Goal: Task Accomplishment & Management: Complete application form

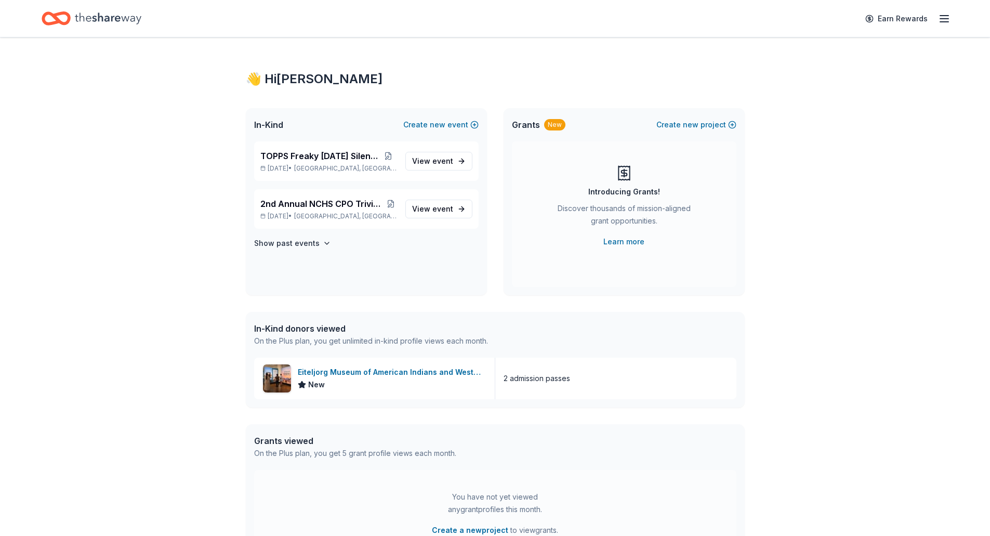
click at [921, 179] on div "👋 Hi Steven In-Kind Create new event TOPPS Freaky Friday Silent Auction Oct 25,…" at bounding box center [495, 317] width 990 height 561
click at [442, 164] on span "event" at bounding box center [442, 160] width 21 height 9
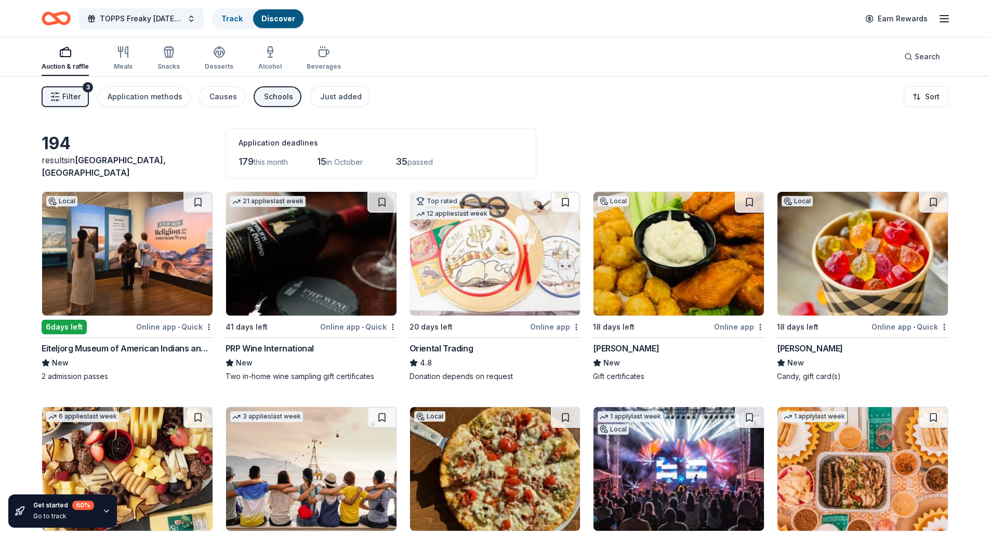
click at [124, 263] on img at bounding box center [127, 254] width 170 height 124
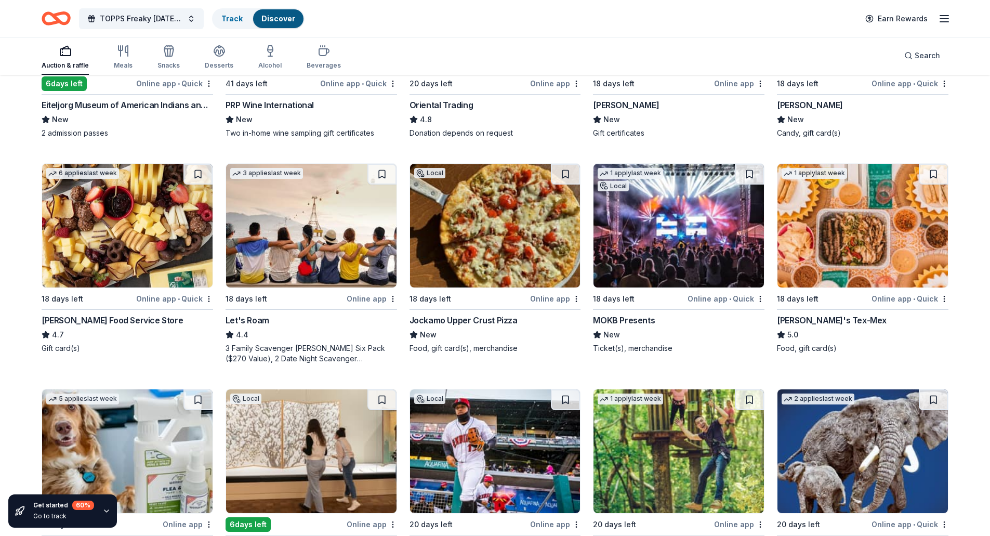
scroll to position [260, 0]
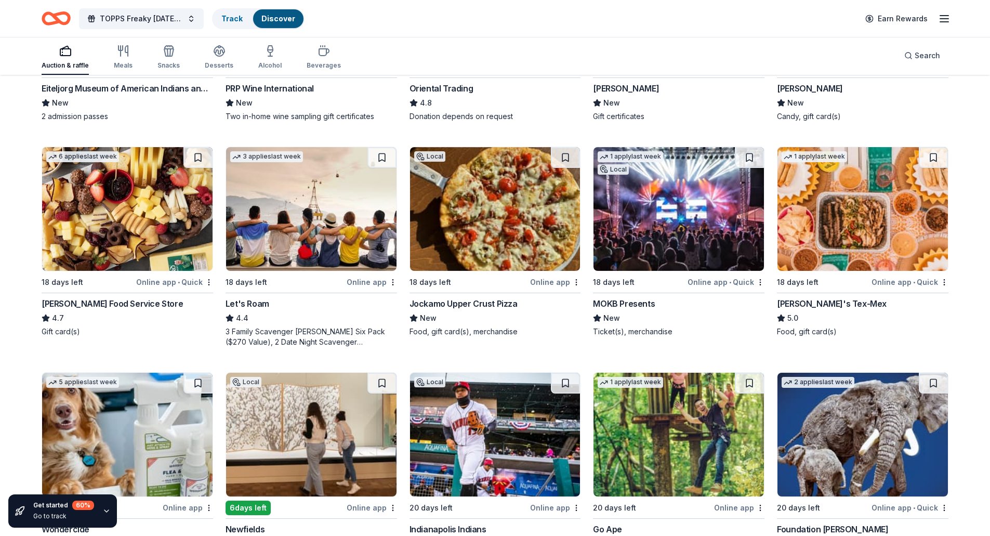
click at [314, 207] on img at bounding box center [311, 209] width 170 height 124
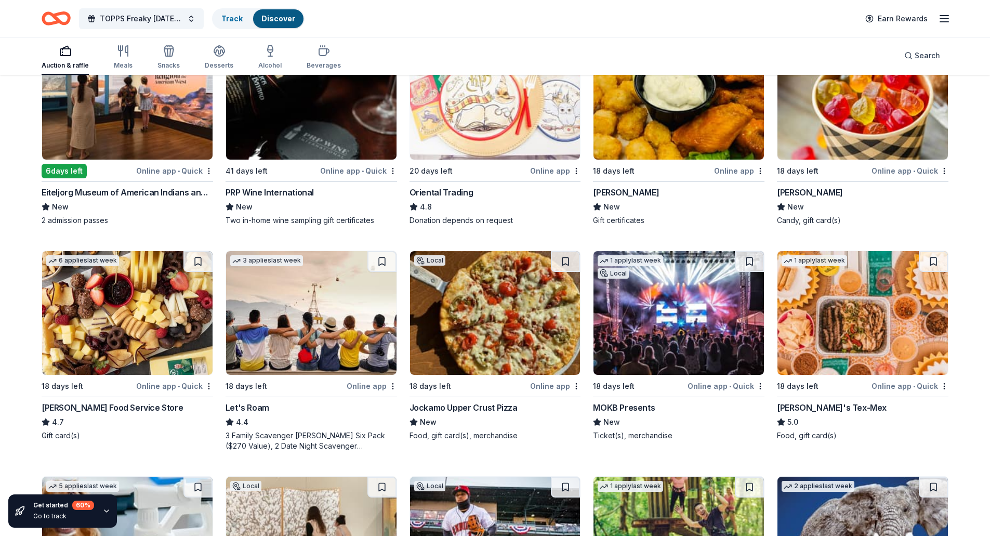
scroll to position [0, 0]
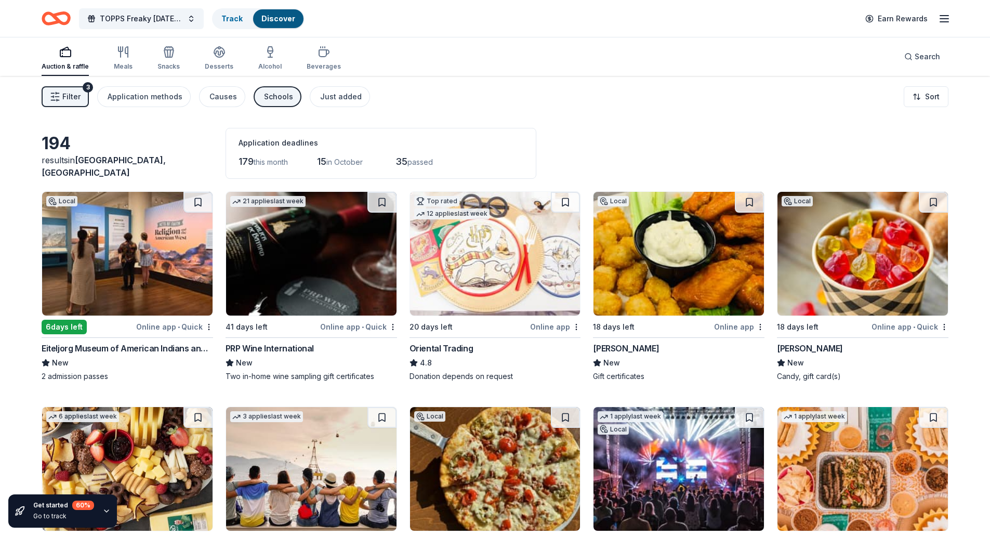
click at [697, 284] on img at bounding box center [678, 254] width 170 height 124
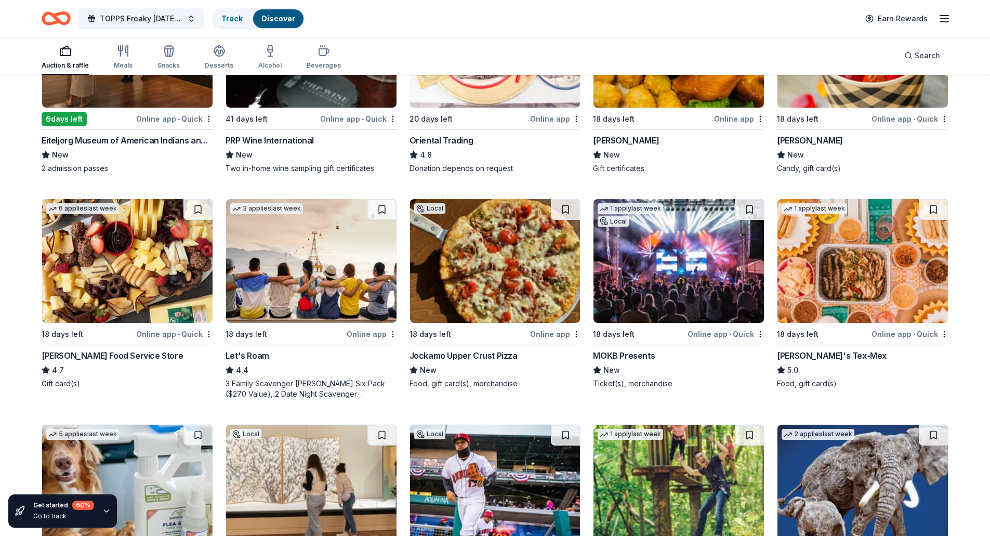
scroll to position [260, 0]
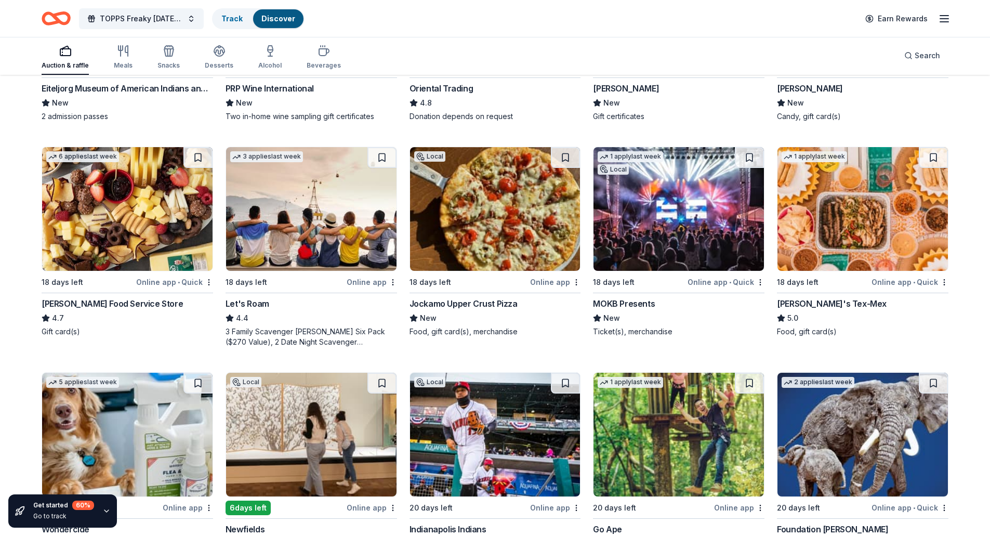
click at [648, 237] on img at bounding box center [678, 209] width 170 height 124
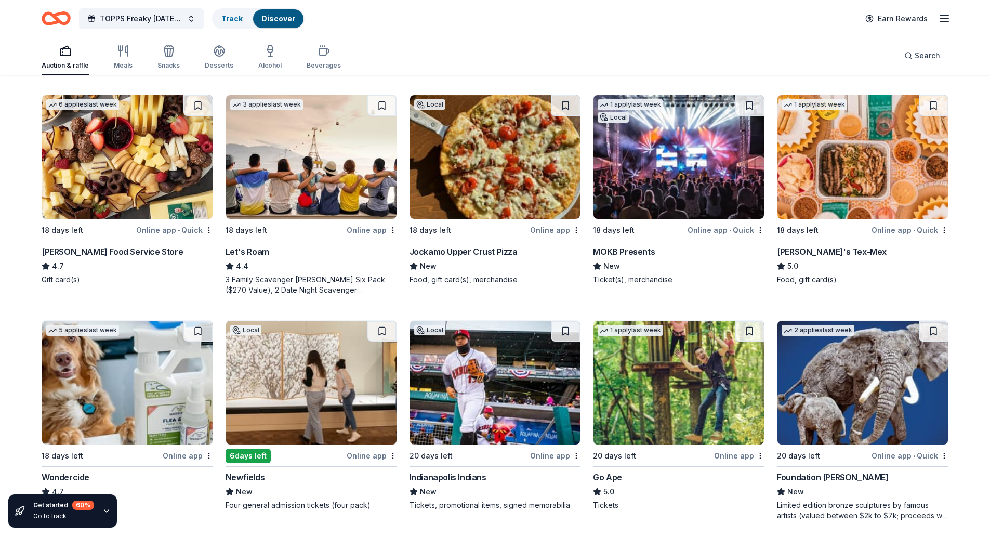
click at [666, 395] on img at bounding box center [678, 383] width 170 height 124
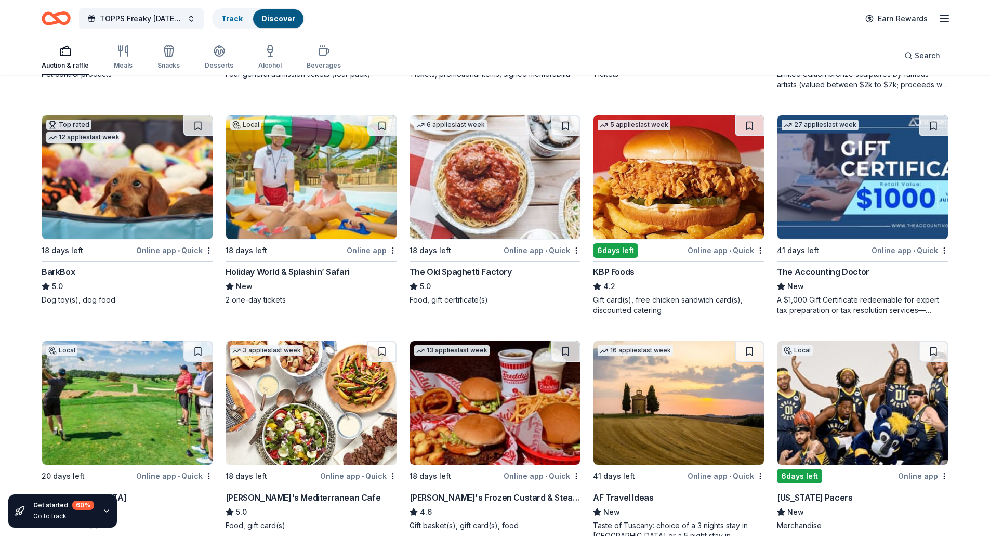
scroll to position [761, 0]
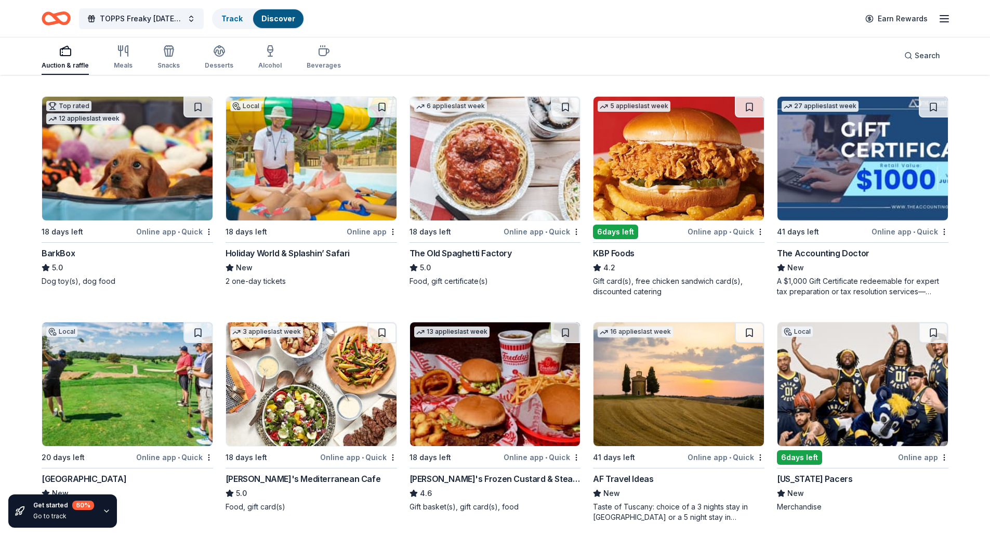
click at [489, 153] on img at bounding box center [495, 159] width 170 height 124
click at [222, 20] on link "Track" at bounding box center [231, 18] width 21 height 9
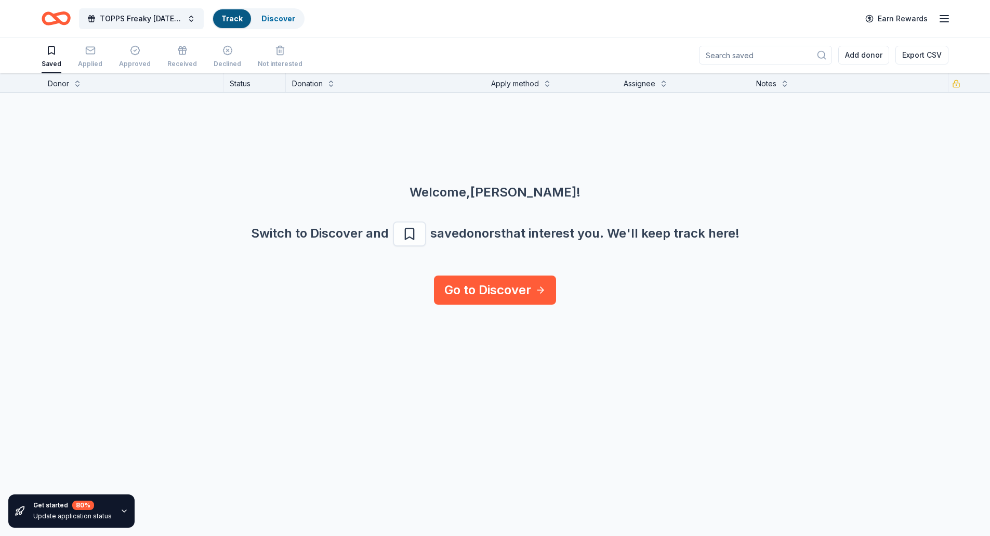
scroll to position [1, 0]
click at [488, 294] on link "Go to Discover" at bounding box center [495, 289] width 122 height 29
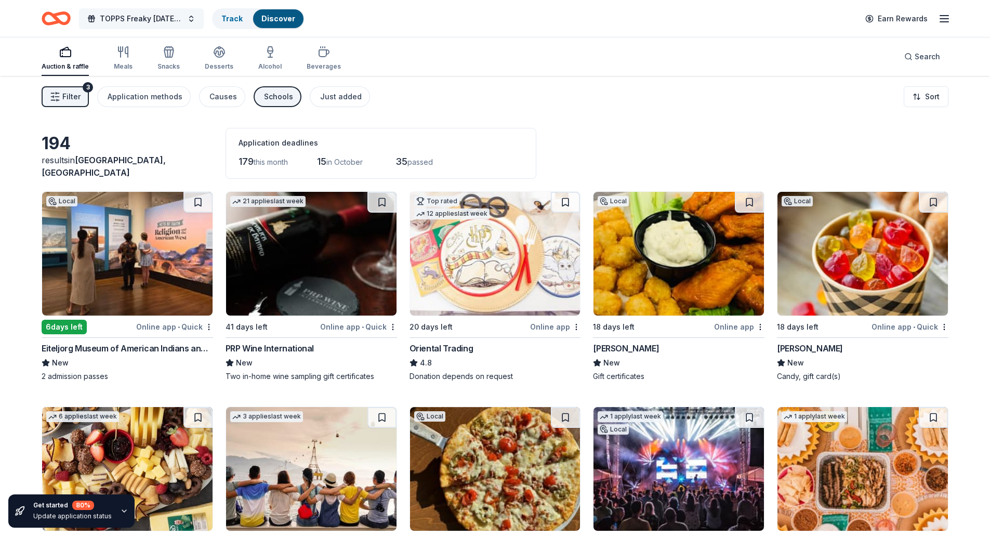
click at [161, 24] on span "TOPPS Freaky [DATE] Silent Auction" at bounding box center [141, 18] width 83 height 12
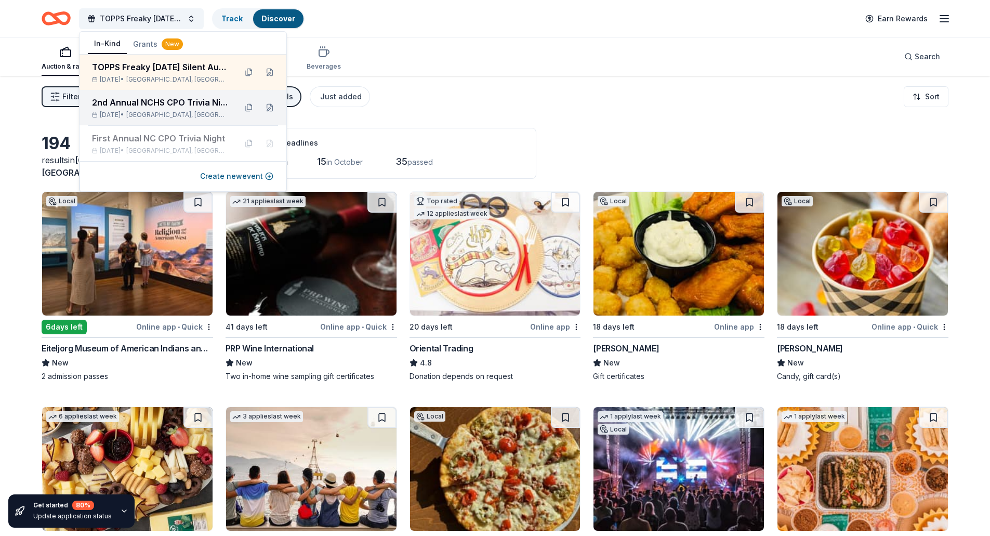
click at [161, 101] on div "2nd Annual NCHS CPO Trivia Night & Silent Auction" at bounding box center [160, 102] width 136 height 12
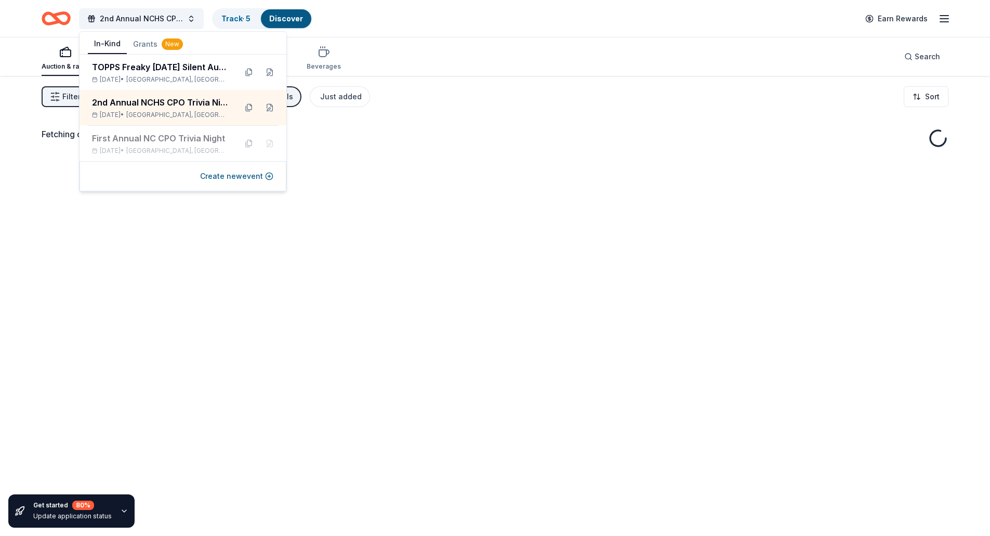
click at [606, 187] on div "Fetching donors, one moment..." at bounding box center [495, 344] width 990 height 536
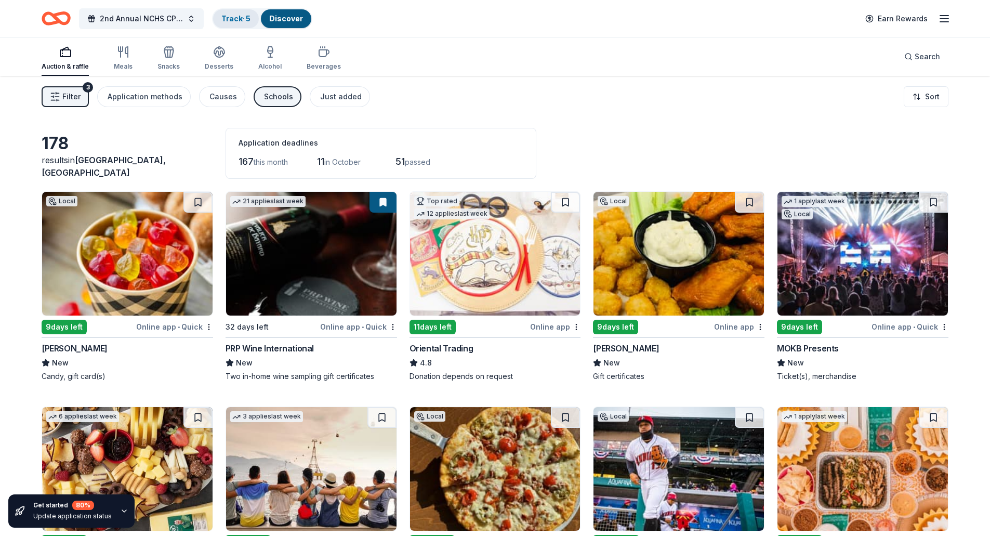
click at [242, 17] on link "Track · 5" at bounding box center [235, 18] width 29 height 9
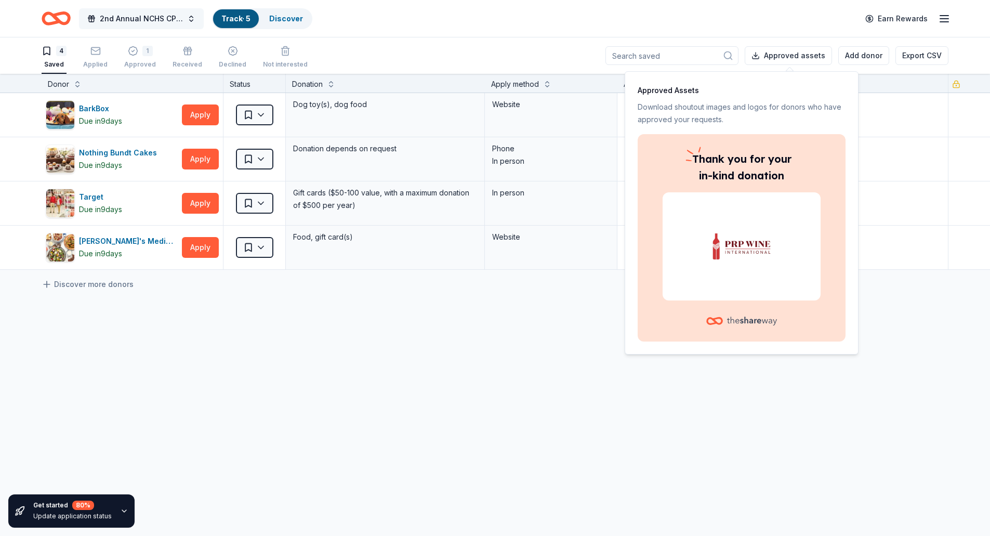
click at [141, 23] on span "2nd Annual NCHS CPO Trivia Night & Silent Auction" at bounding box center [141, 18] width 83 height 12
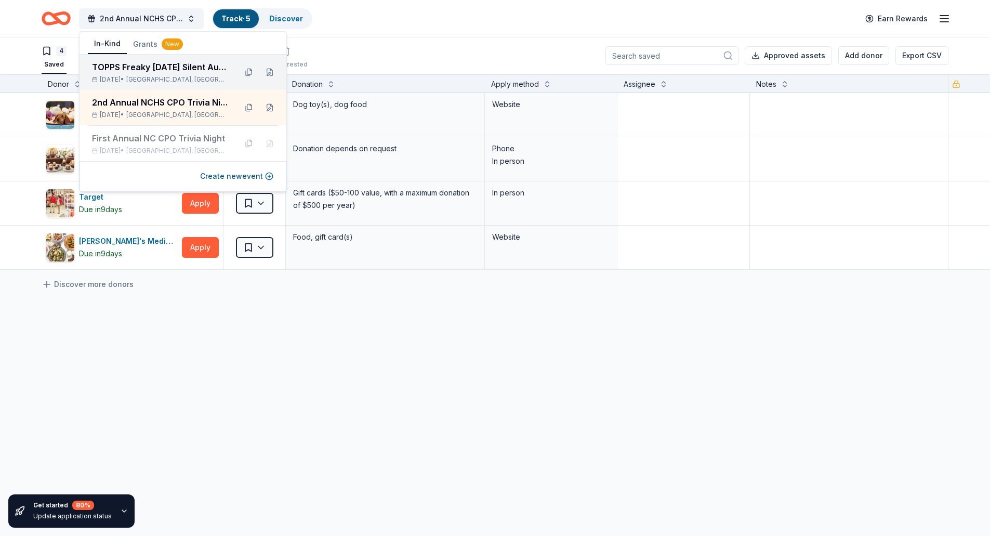
click at [148, 75] on div "TOPPS Freaky Friday Silent Auction Oct 25, 2025 • Indianapolis, IN" at bounding box center [160, 72] width 136 height 23
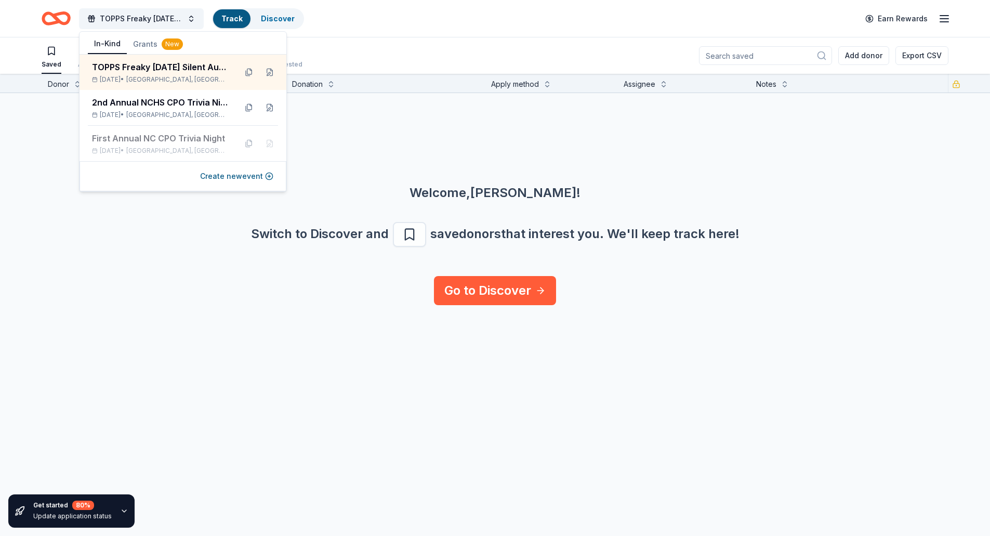
click at [491, 18] on div "TOPPS Freaky Friday Silent Auction Track Discover Earn Rewards" at bounding box center [495, 18] width 907 height 24
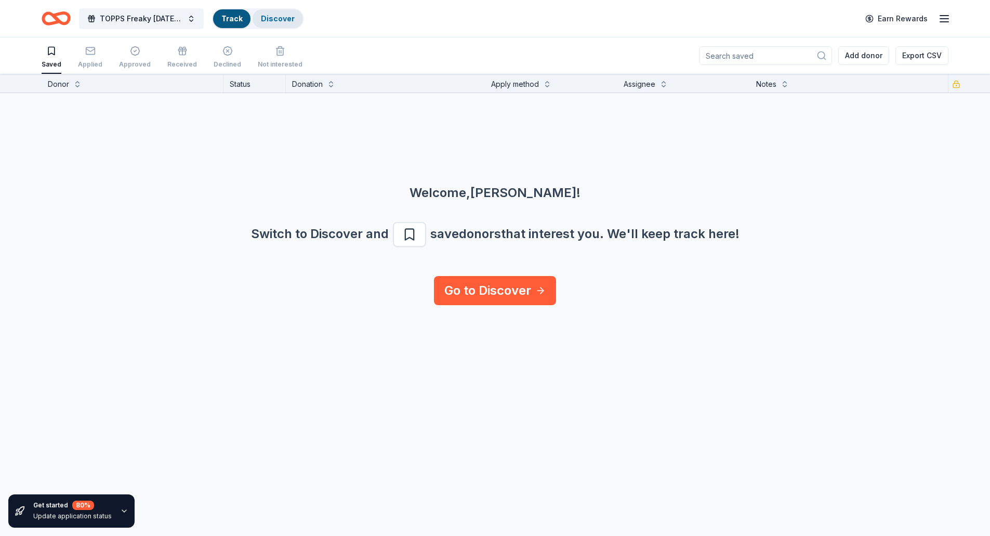
click at [275, 18] on link "Discover" at bounding box center [278, 18] width 34 height 9
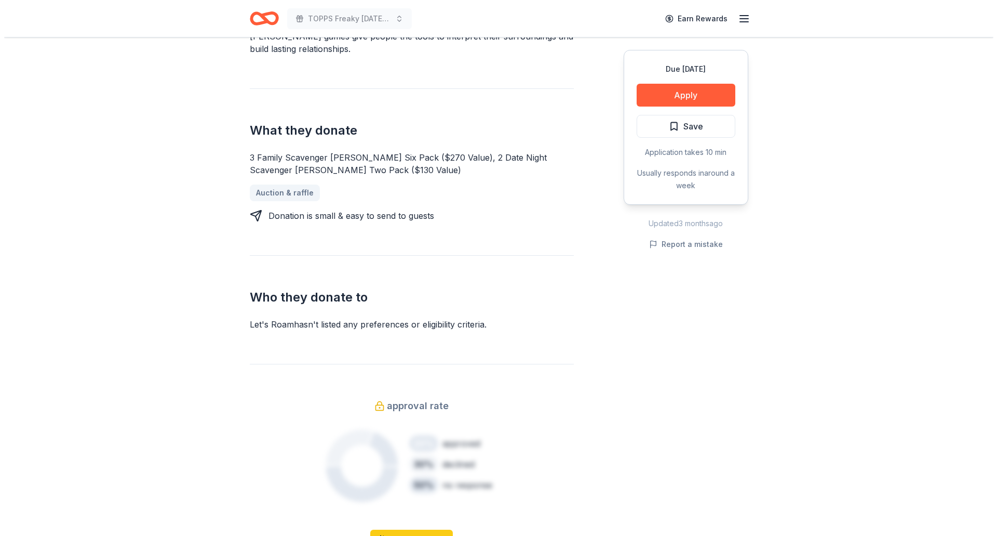
scroll to position [364, 0]
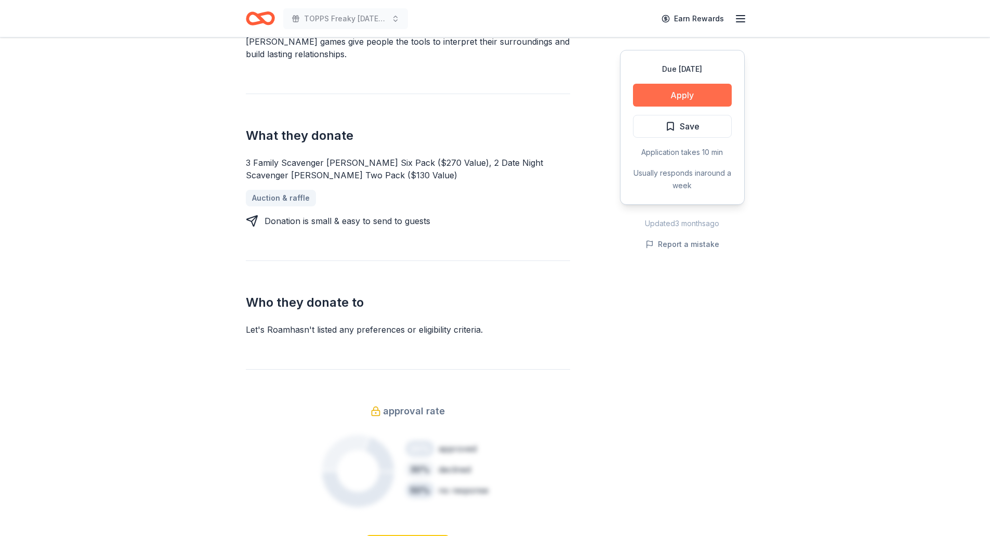
click at [694, 94] on button "Apply" at bounding box center [682, 95] width 99 height 23
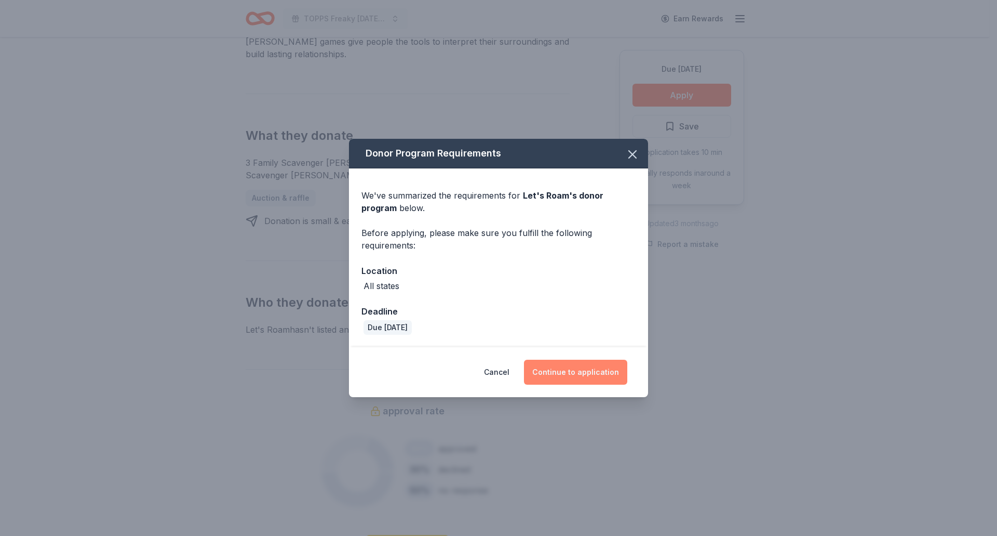
click at [598, 368] on button "Continue to application" at bounding box center [575, 372] width 103 height 25
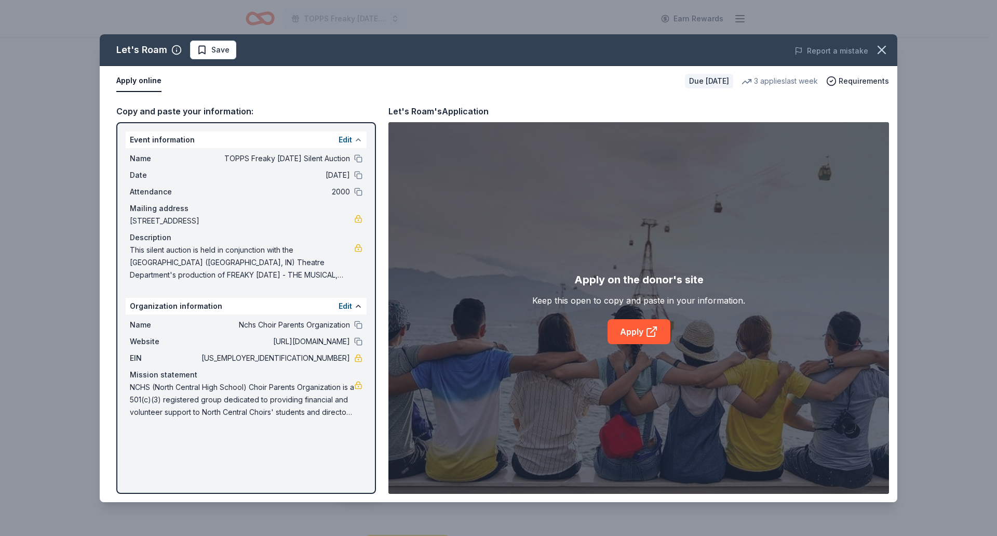
click at [360, 138] on button at bounding box center [358, 140] width 8 height 8
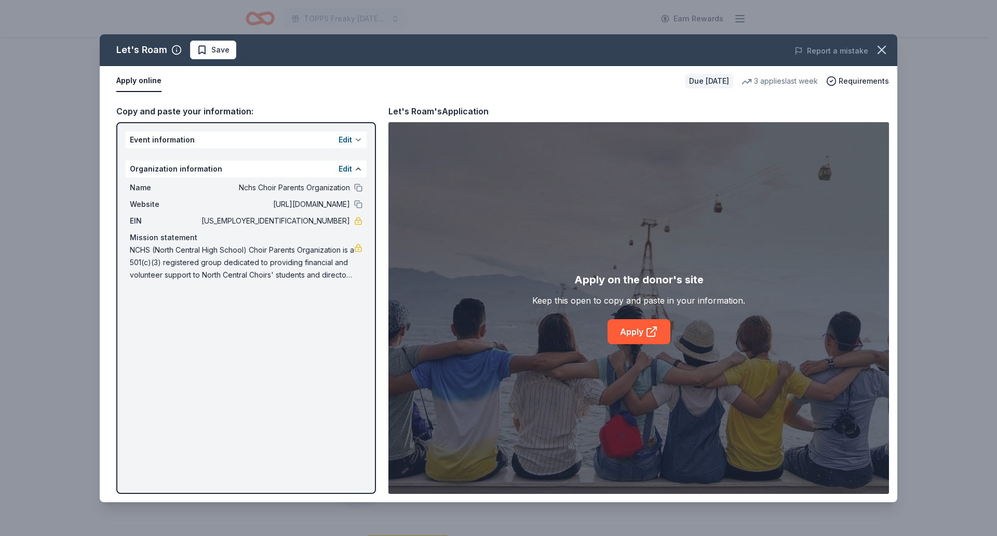
click at [360, 138] on button at bounding box center [358, 140] width 8 height 8
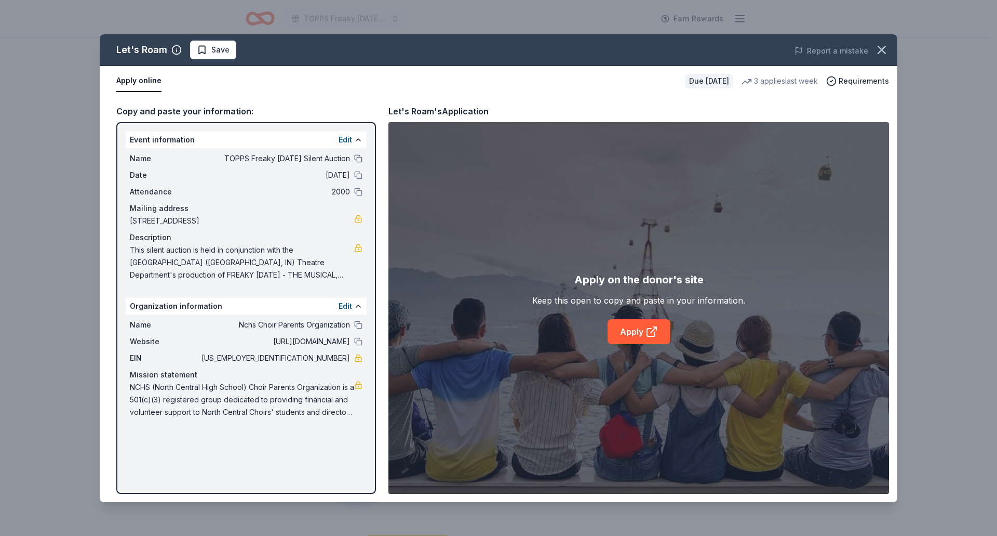
click at [356, 159] on button at bounding box center [358, 158] width 8 height 8
click at [645, 331] on link "Apply" at bounding box center [639, 331] width 63 height 25
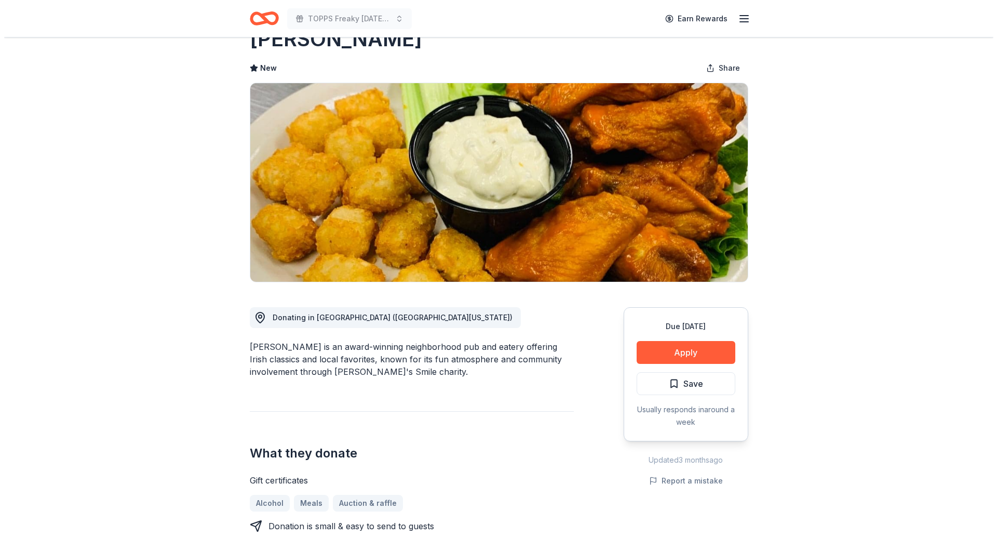
scroll to position [52, 0]
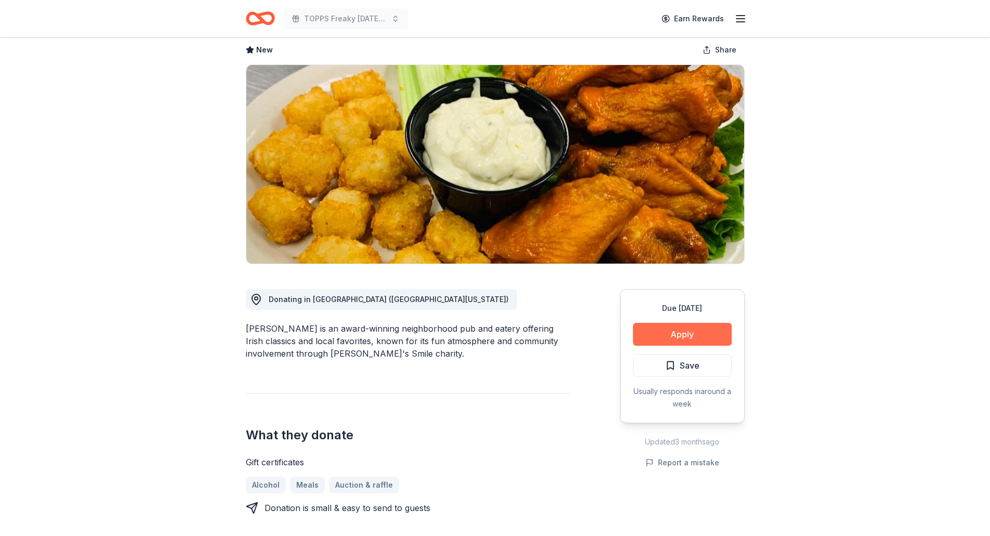
click at [687, 335] on button "Apply" at bounding box center [682, 334] width 99 height 23
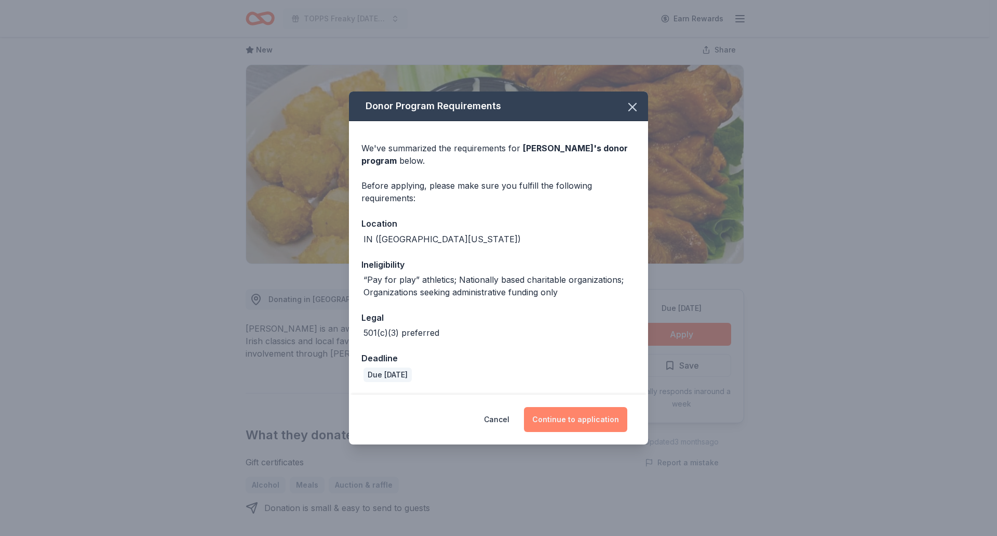
click at [584, 425] on button "Continue to application" at bounding box center [575, 419] width 103 height 25
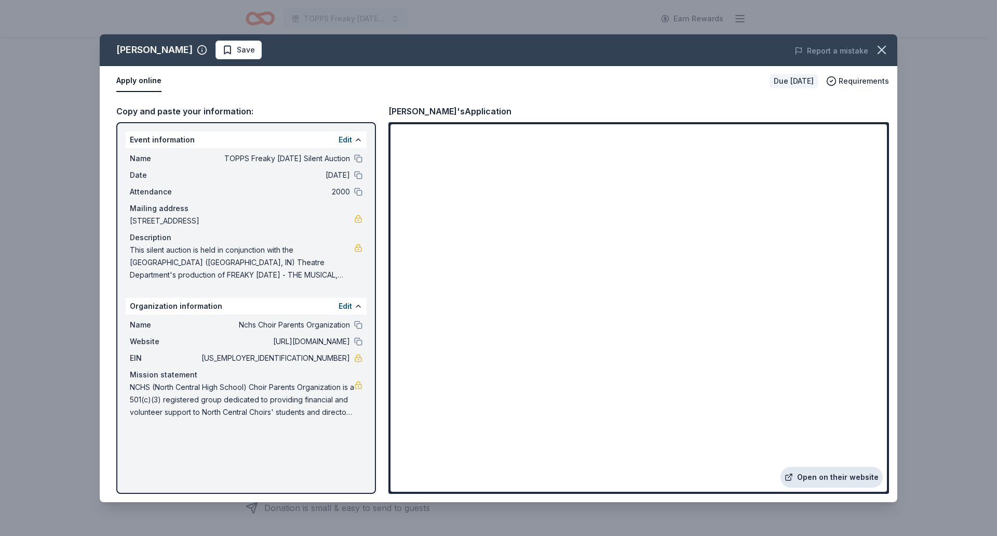
click at [860, 476] on link "Open on their website" at bounding box center [832, 477] width 102 height 21
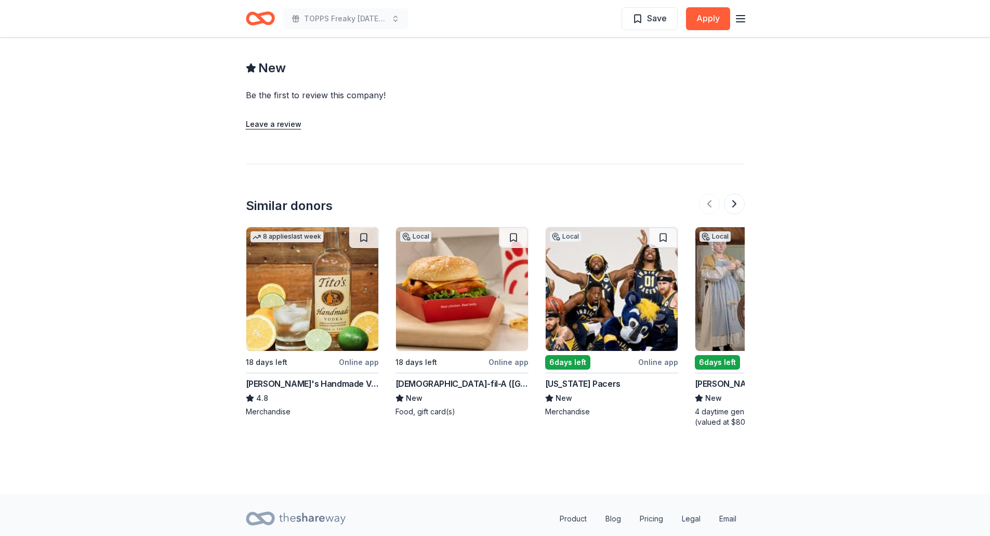
scroll to position [831, 0]
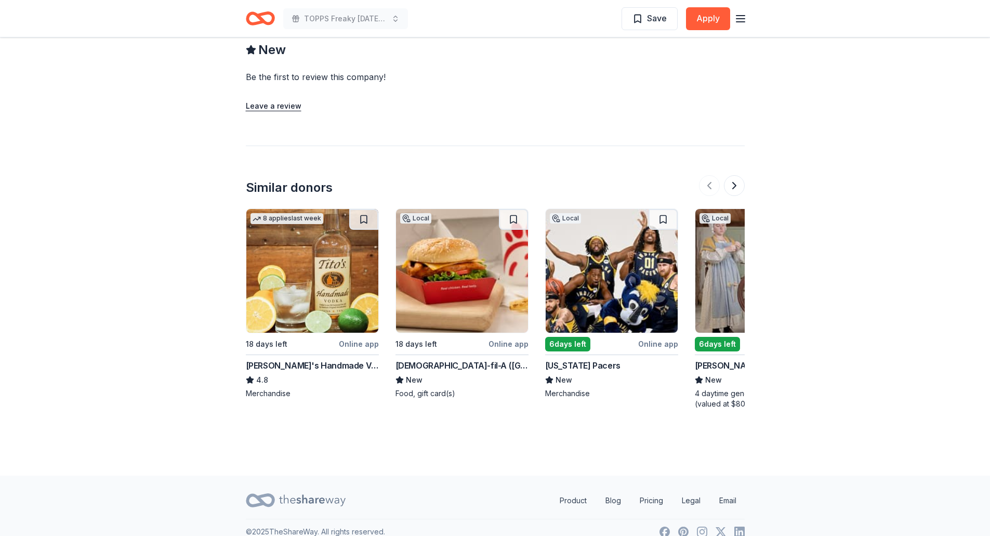
click at [454, 287] on img at bounding box center [462, 271] width 132 height 124
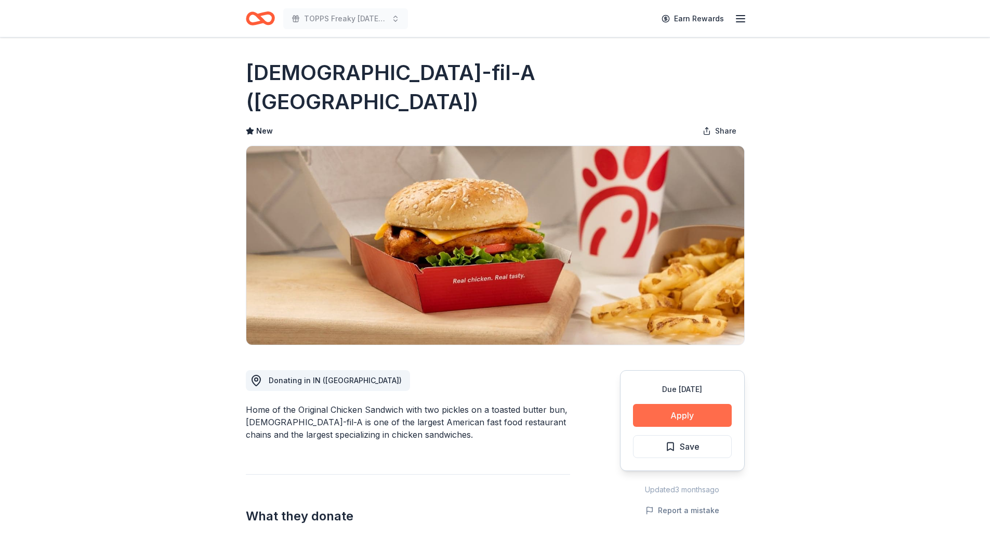
click at [676, 404] on button "Apply" at bounding box center [682, 415] width 99 height 23
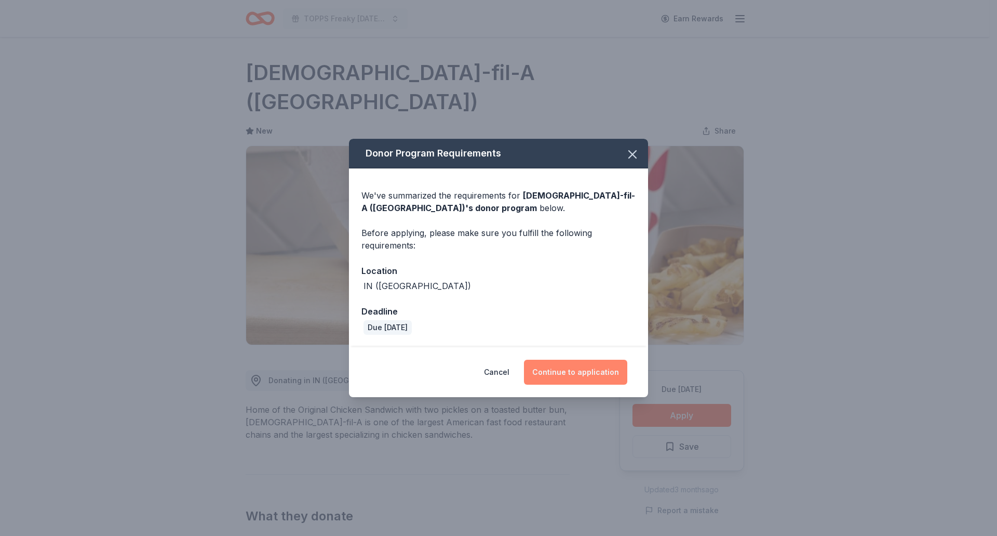
click at [596, 372] on button "Continue to application" at bounding box center [575, 372] width 103 height 25
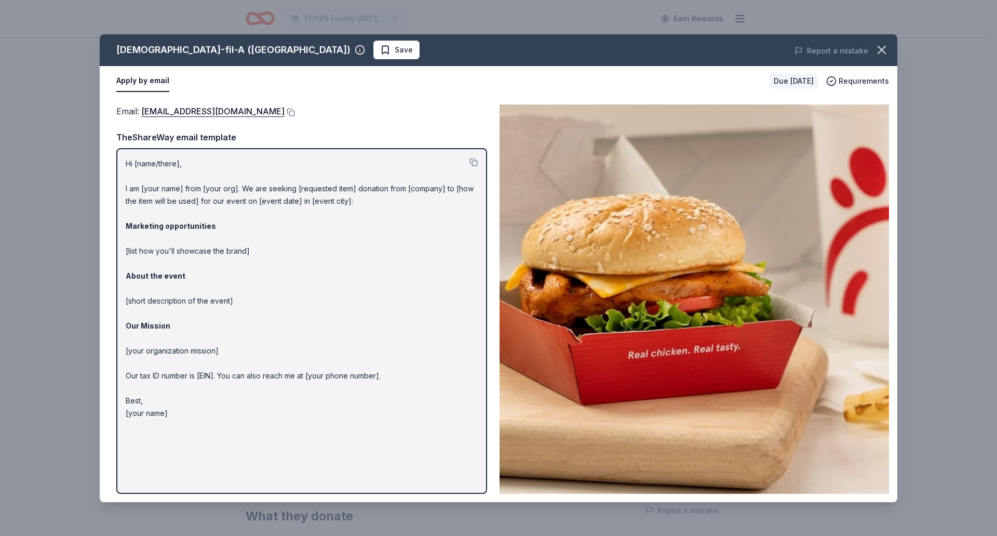
click at [148, 80] on button "Apply by email" at bounding box center [142, 81] width 53 height 22
click at [188, 108] on link "cncfamarketing@gmail.com" at bounding box center [212, 111] width 143 height 14
click at [285, 110] on button at bounding box center [290, 112] width 10 height 8
click at [212, 159] on p "Hi [name/there], I am [your name] from [your org]. We are seeking [requested it…" at bounding box center [302, 288] width 352 height 262
click at [474, 162] on button at bounding box center [474, 162] width 8 height 8
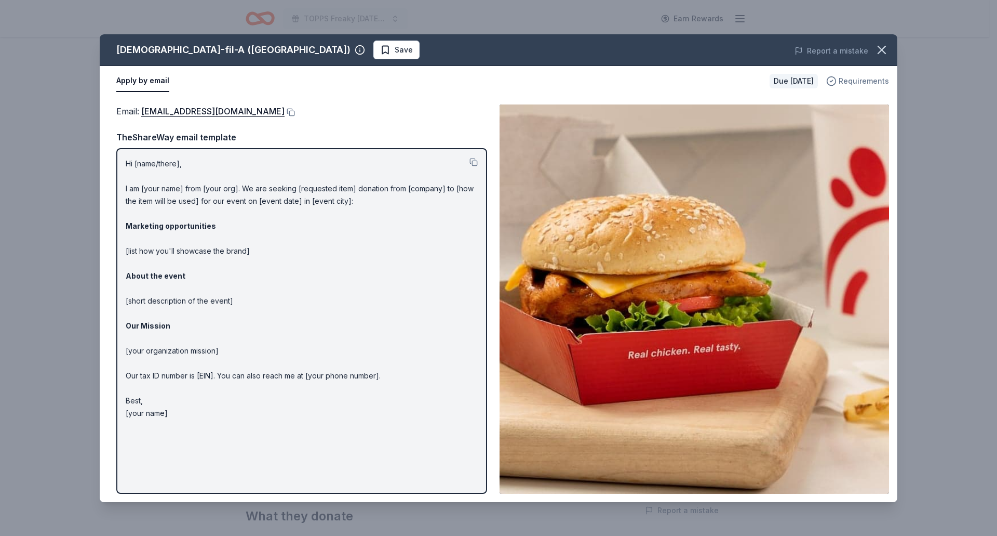
click at [874, 80] on span "Requirements" at bounding box center [864, 81] width 50 height 12
click at [883, 48] on icon "button" at bounding box center [882, 50] width 15 height 15
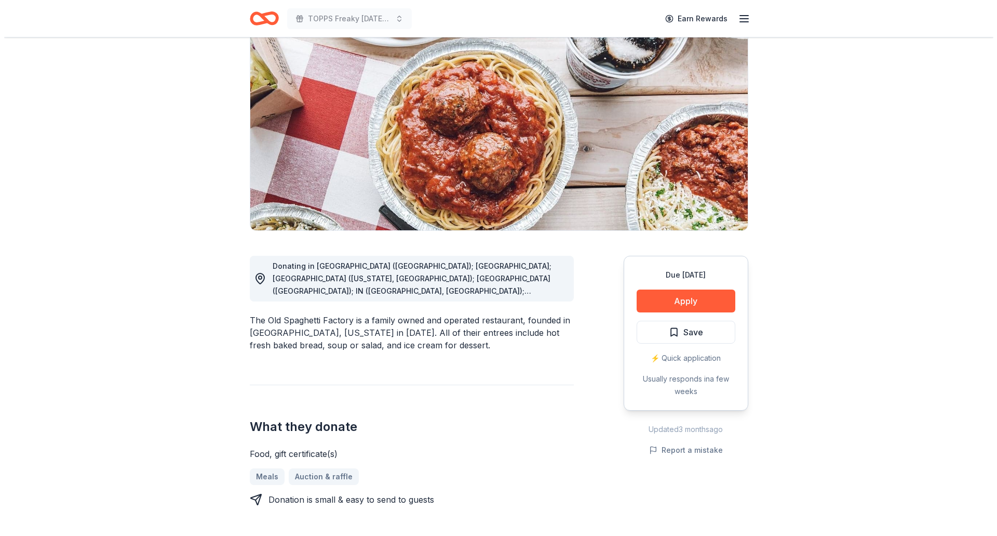
scroll to position [104, 0]
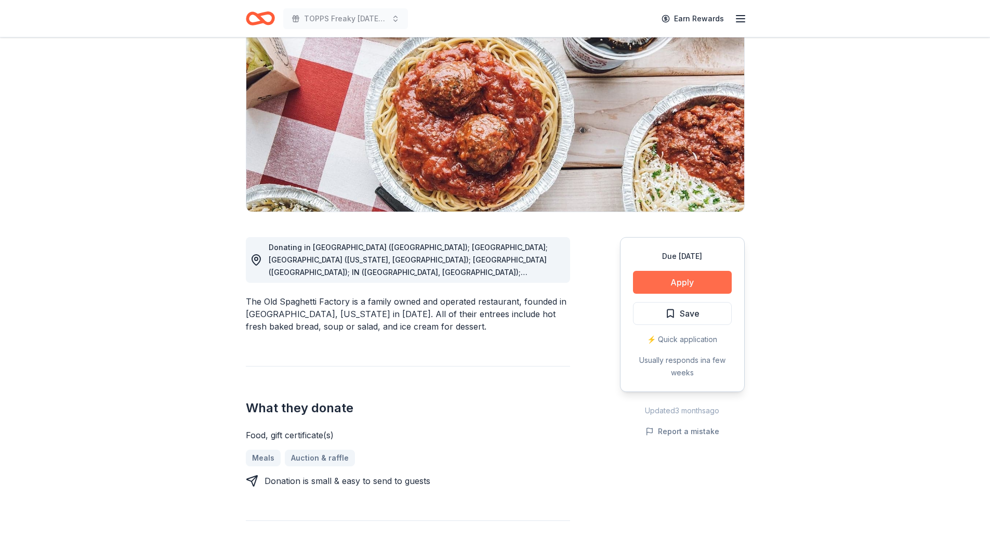
click at [690, 280] on button "Apply" at bounding box center [682, 282] width 99 height 23
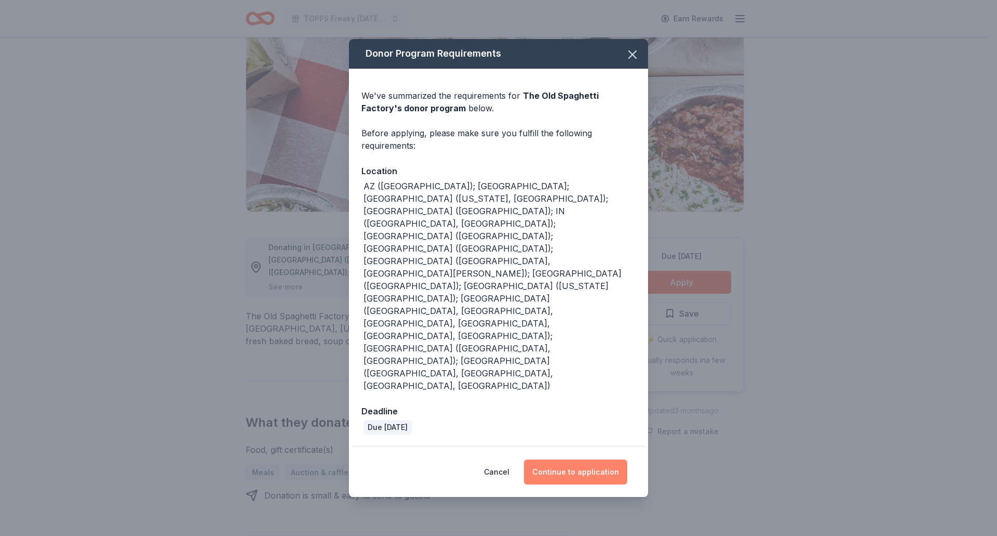
click at [593, 459] on button "Continue to application" at bounding box center [575, 471] width 103 height 25
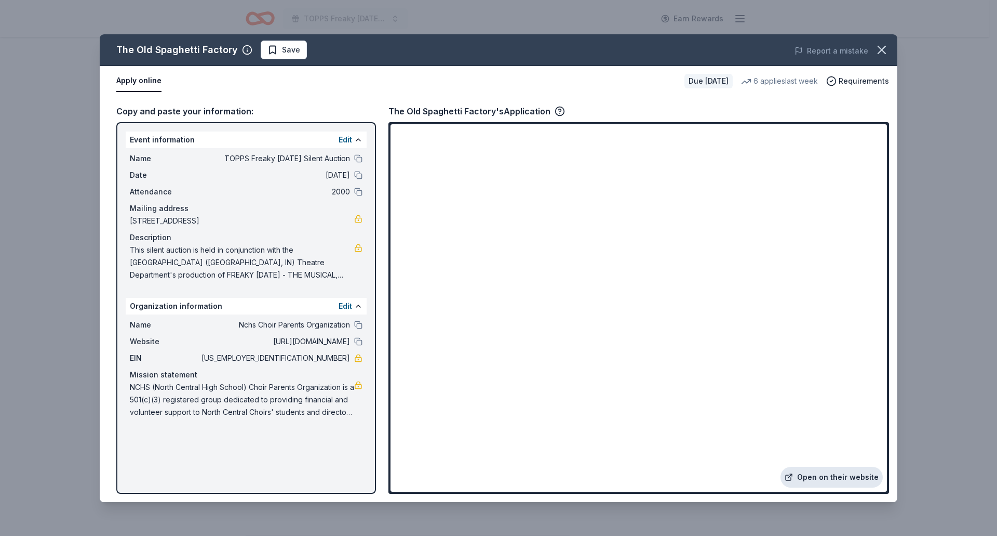
click at [821, 476] on link "Open on their website" at bounding box center [832, 477] width 102 height 21
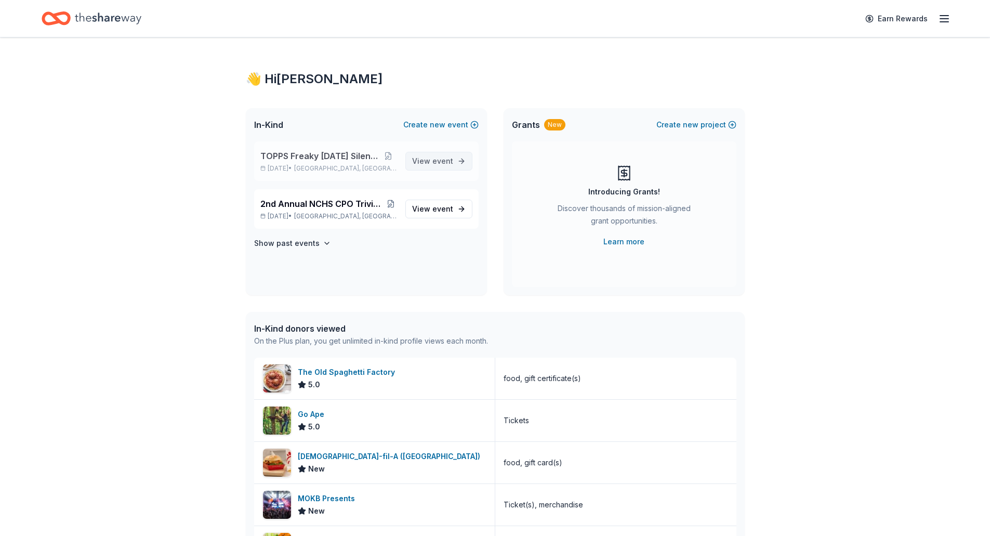
click at [447, 162] on span "event" at bounding box center [442, 160] width 21 height 9
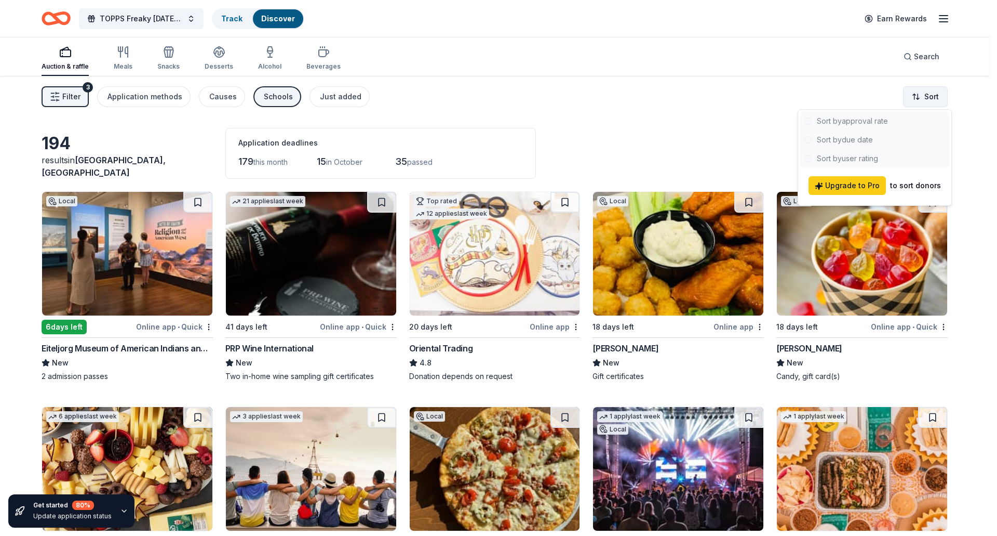
click at [931, 90] on html "TOPPS Freaky [DATE] Silent Auction Track Discover Earn Rewards Auction & raffle…" at bounding box center [498, 268] width 997 height 536
click at [685, 91] on html "TOPPS Freaky [DATE] Silent Auction Track Discover Earn Rewards Auction & raffle…" at bounding box center [498, 268] width 997 height 536
